Goal: Task Accomplishment & Management: Manage account settings

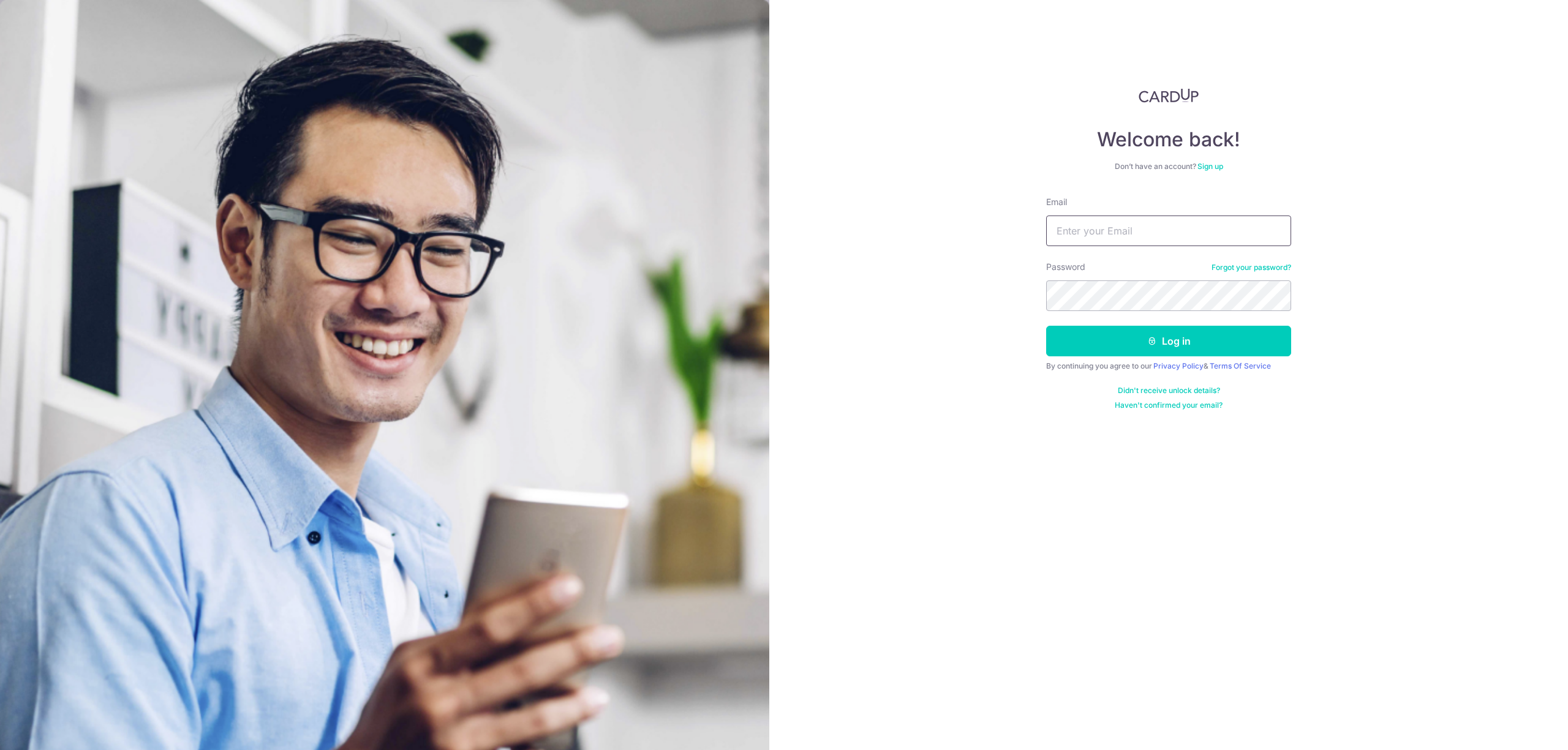
click at [1096, 239] on input "Email" at bounding box center [1168, 231] width 245 height 30
paste input "[EMAIL_ADDRESS][DOMAIN_NAME]"
type input "[EMAIL_ADDRESS][DOMAIN_NAME]"
click at [1411, 233] on div "Welcome back! Don’t have an account? Sign up Email [EMAIL_ADDRESS][DOMAIN_NAME]…" at bounding box center [1168, 375] width 798 height 750
click at [1153, 337] on icon "submit" at bounding box center [1152, 341] width 10 height 10
